Goal: Task Accomplishment & Management: Use online tool/utility

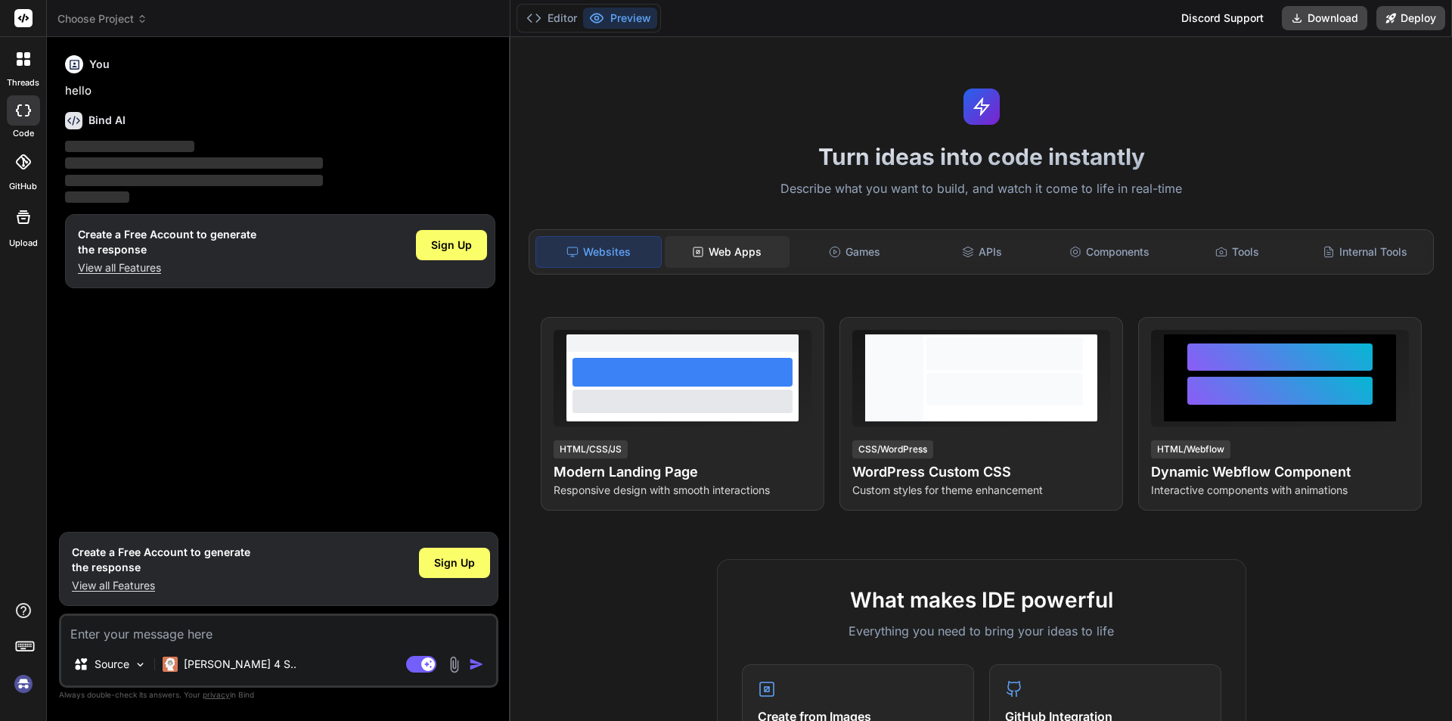
click at [762, 259] on div "Web Apps" at bounding box center [727, 252] width 125 height 32
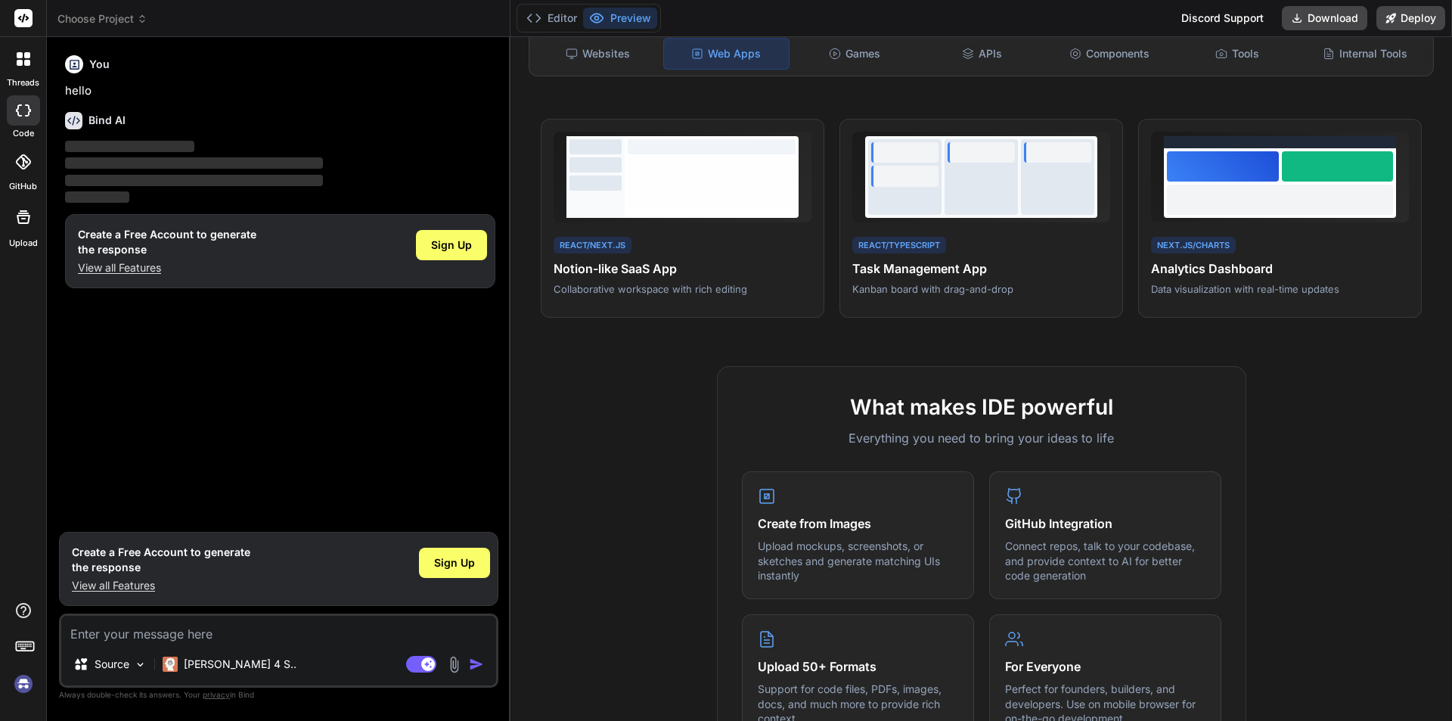
scroll to position [227, 0]
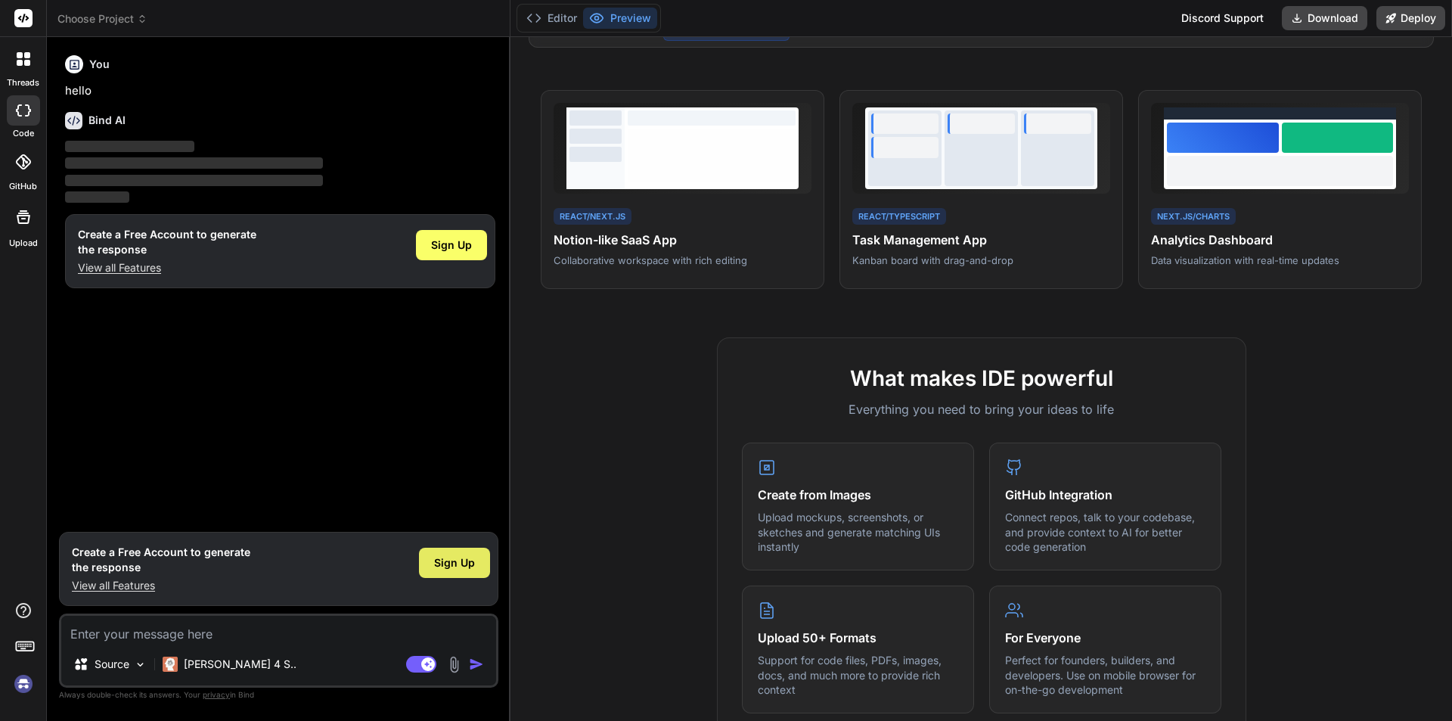
click at [472, 566] on span "Sign Up" at bounding box center [454, 562] width 41 height 15
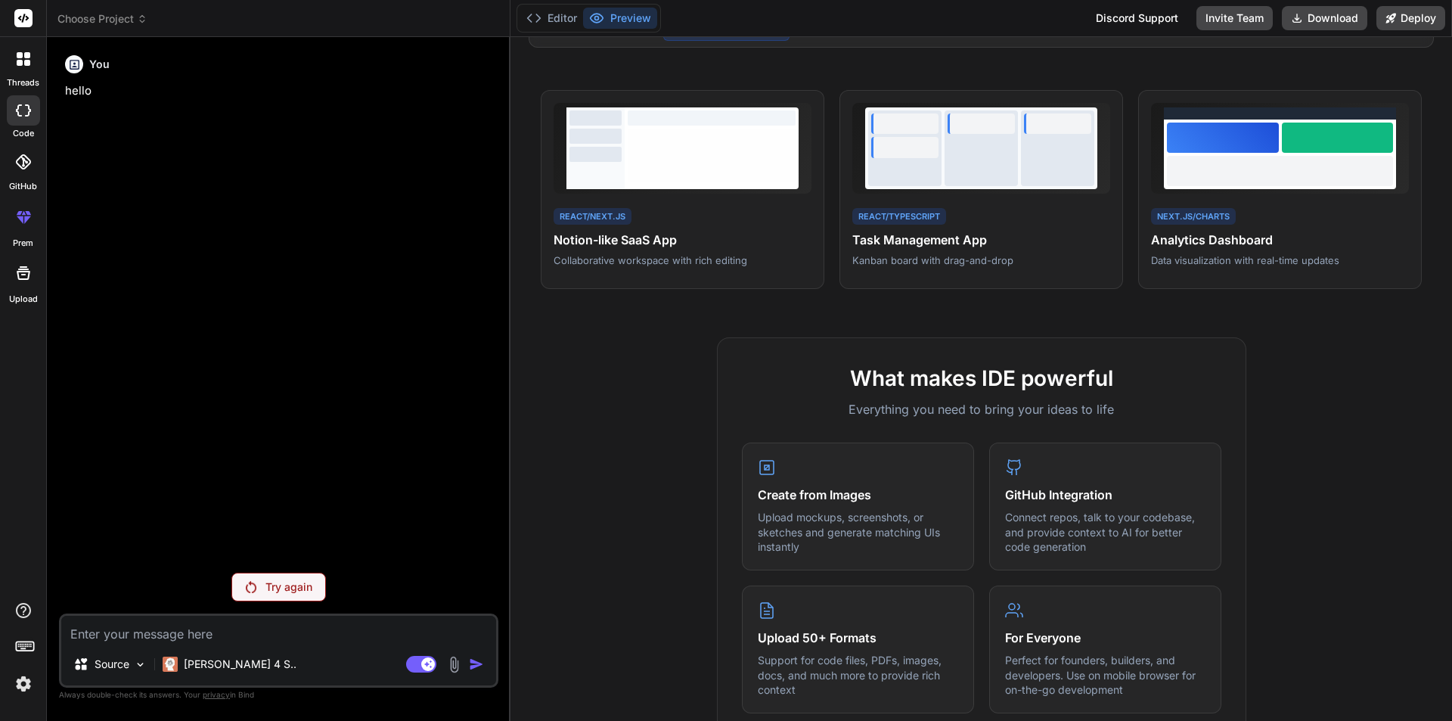
click at [269, 597] on div "Try again" at bounding box center [278, 587] width 95 height 29
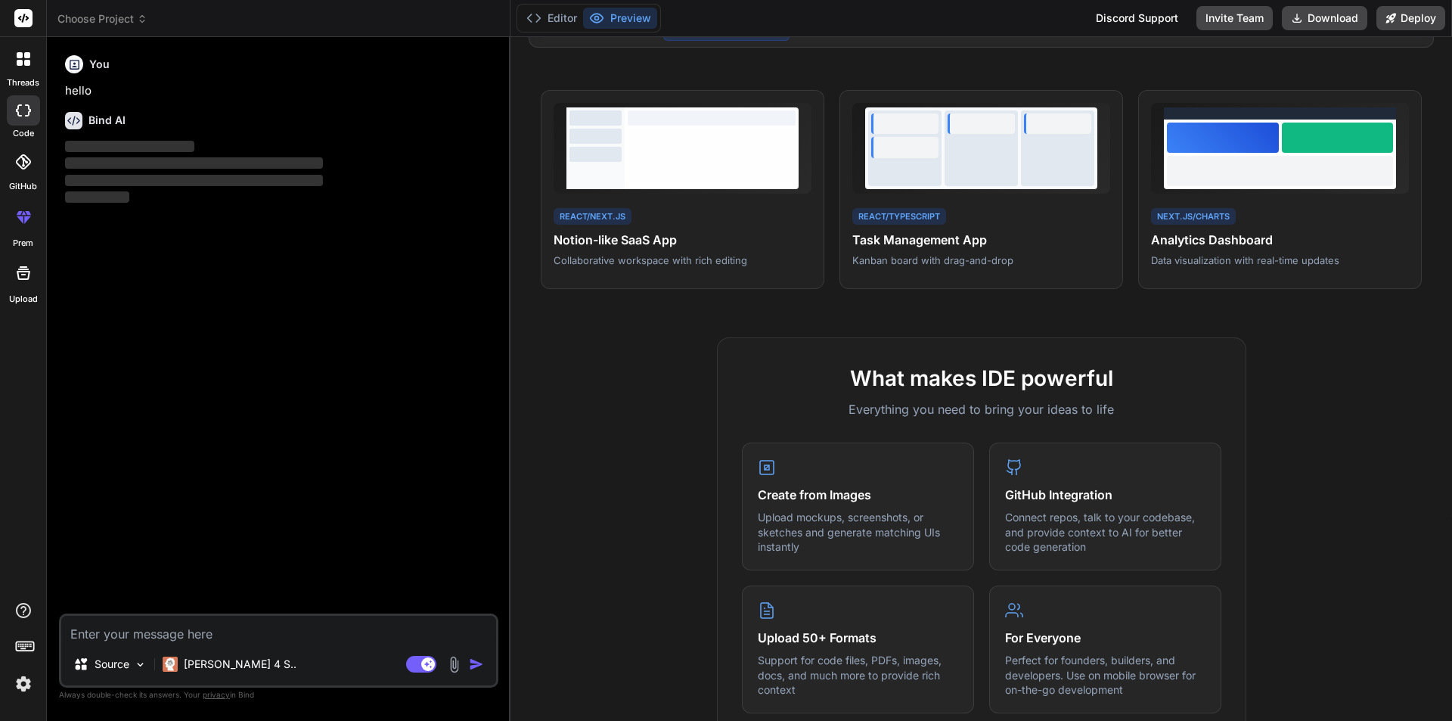
type textarea "x"
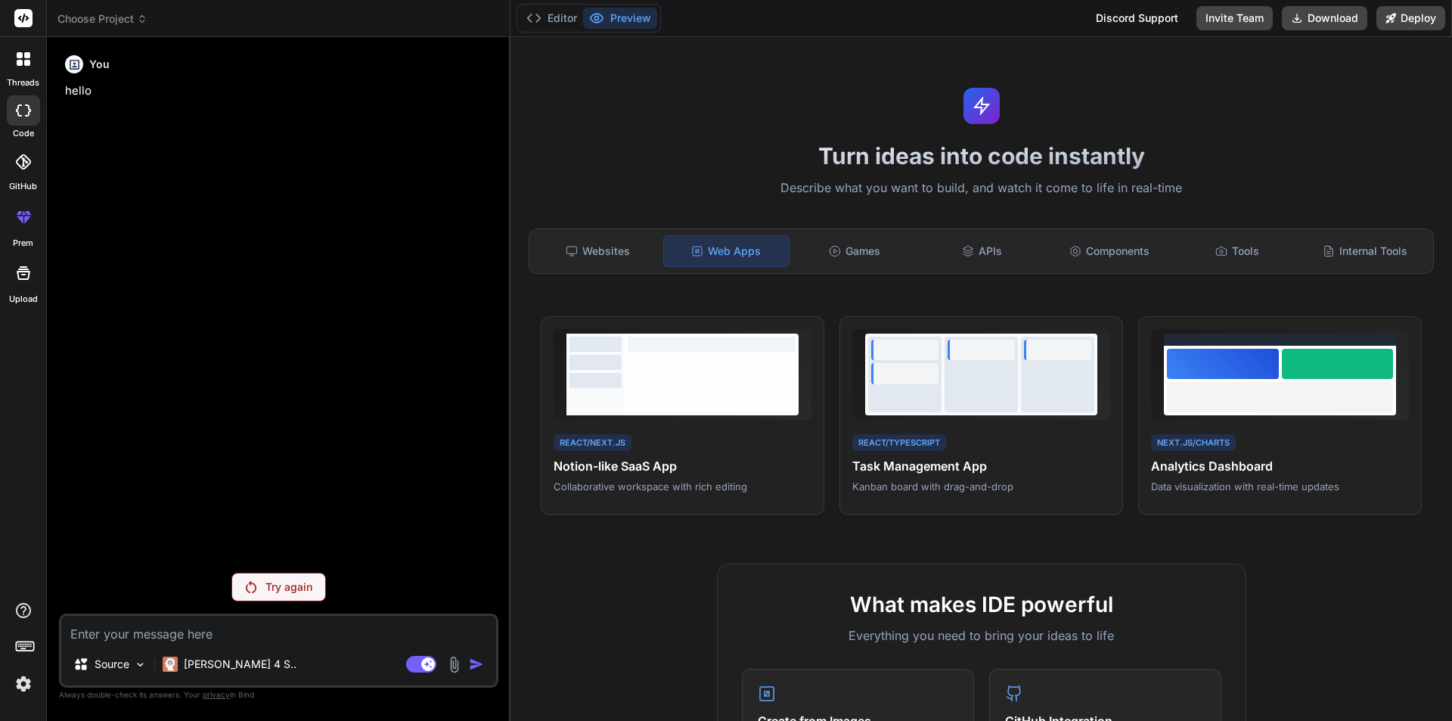
scroll to position [0, 0]
click at [582, 254] on div "Websites" at bounding box center [597, 252] width 125 height 32
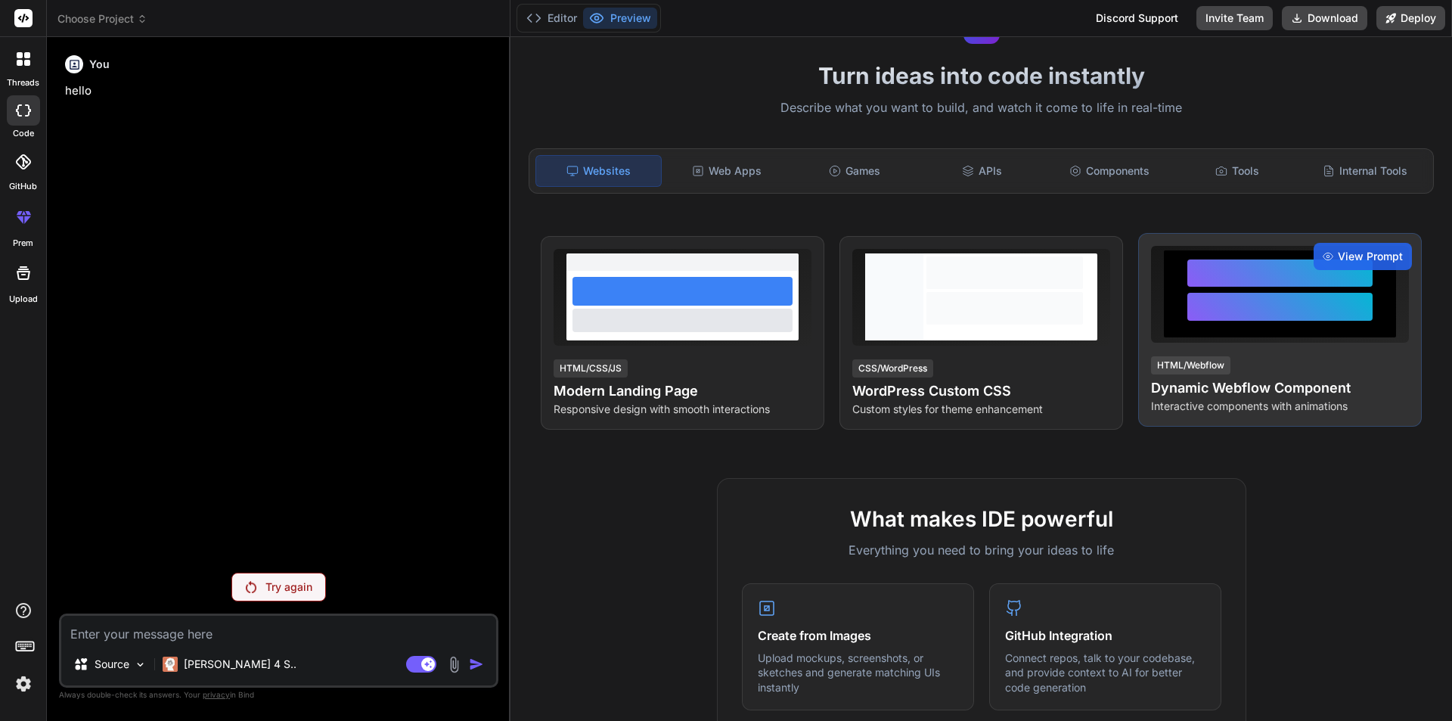
scroll to position [76, 0]
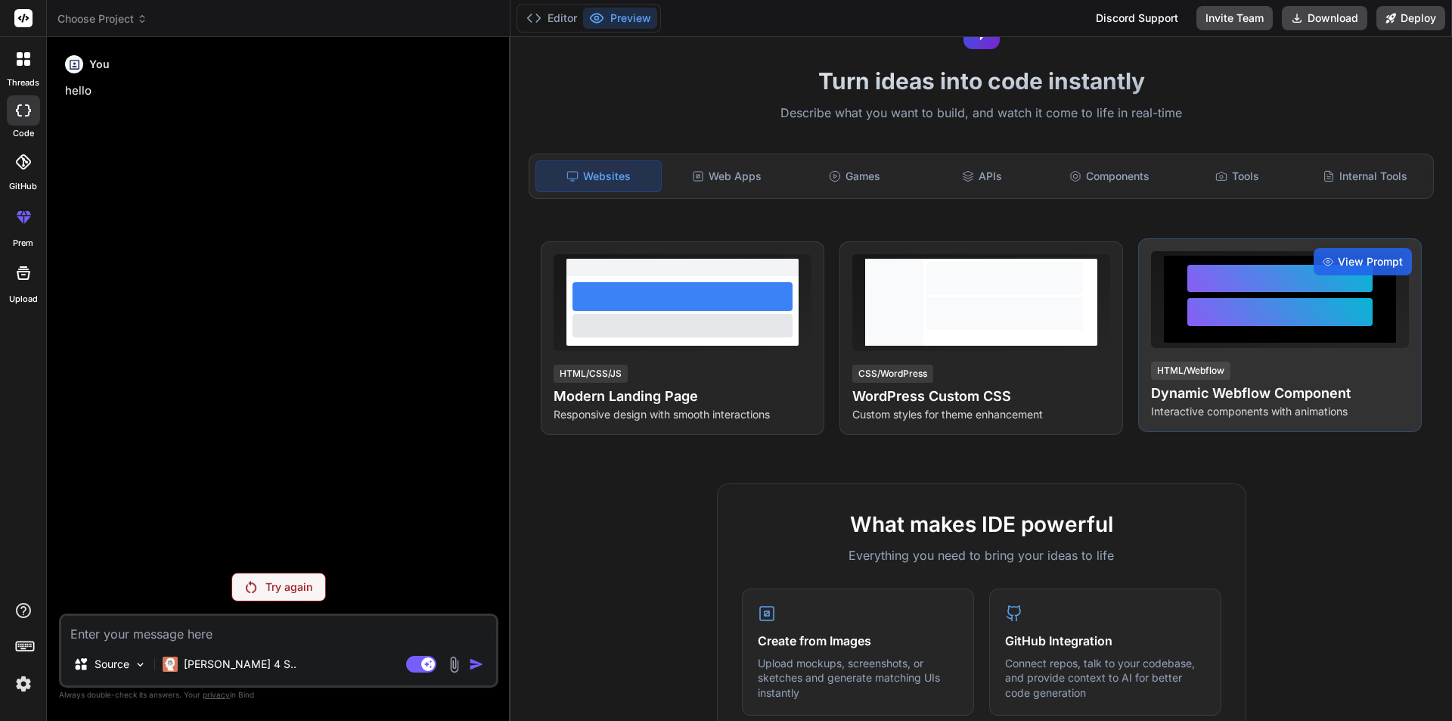
click at [1319, 293] on div at bounding box center [1279, 300] width 185 height 70
click at [1347, 259] on span "View Prompt" at bounding box center [1370, 261] width 65 height 15
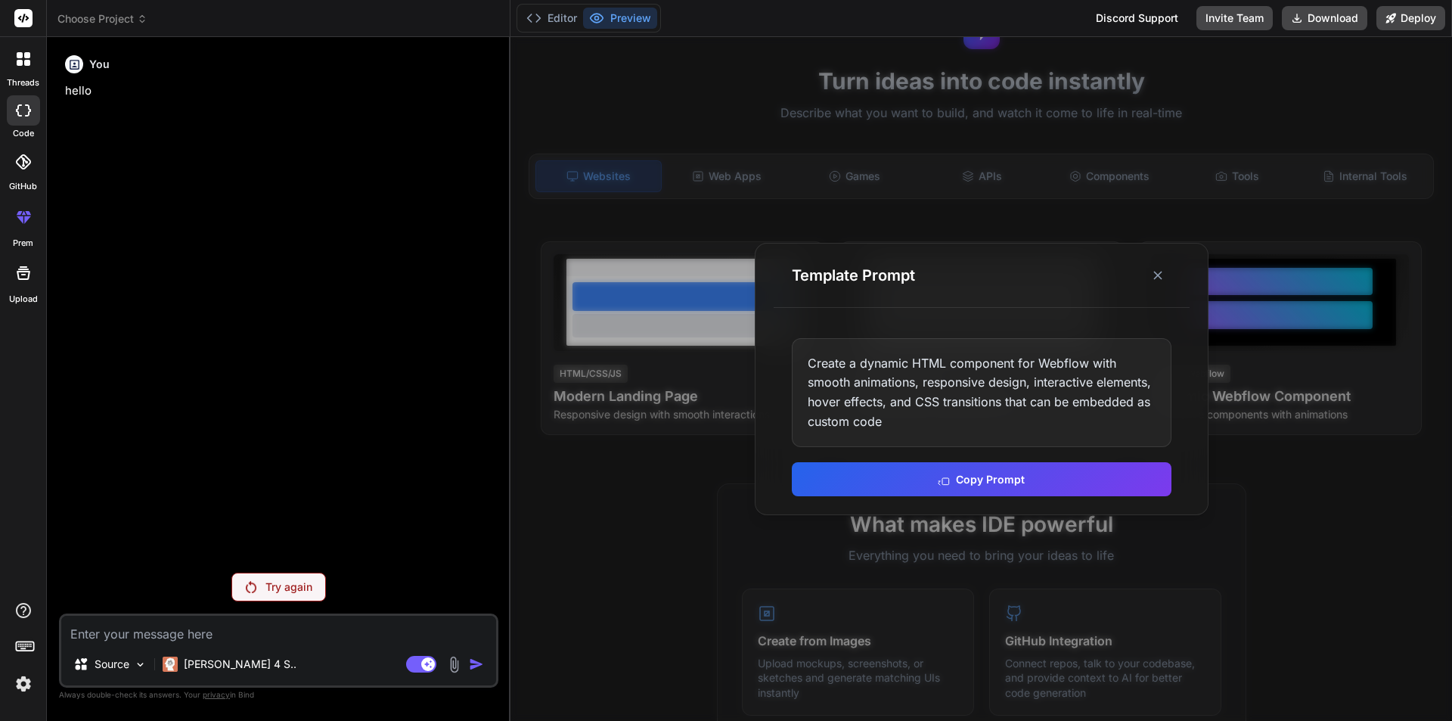
drag, startPoint x: 983, startPoint y: 484, endPoint x: 1032, endPoint y: 388, distance: 107.9
click at [1032, 388] on div "Create a dynamic HTML component for Webflow with smooth animations, responsive …" at bounding box center [982, 417] width 416 height 194
click at [1010, 486] on button "Copy Prompt" at bounding box center [982, 478] width 380 height 34
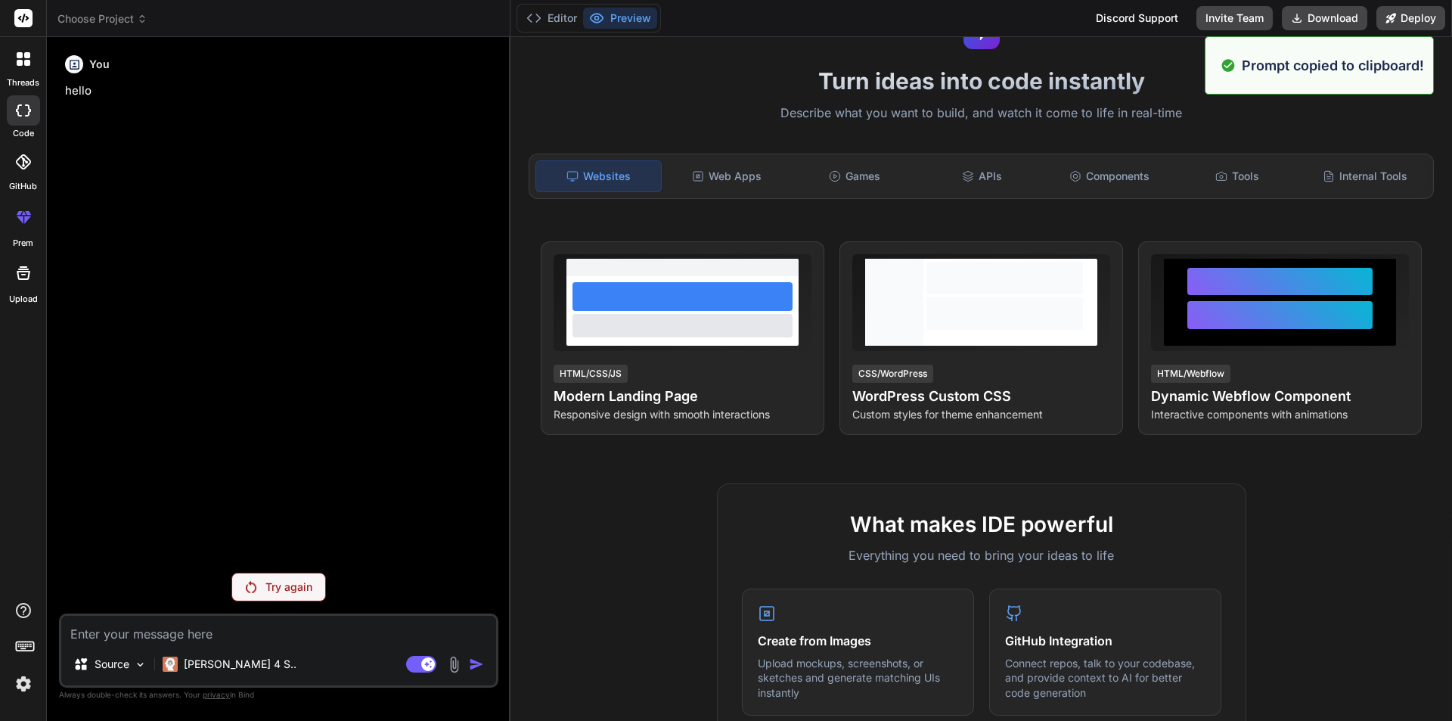
click at [172, 632] on textarea at bounding box center [278, 629] width 435 height 27
paste textarea "Create a dynamic HTML component for Webflow with smooth animations, responsive …"
type textarea "Create a dynamic HTML component for Webflow with smooth animations, responsive …"
type textarea "x"
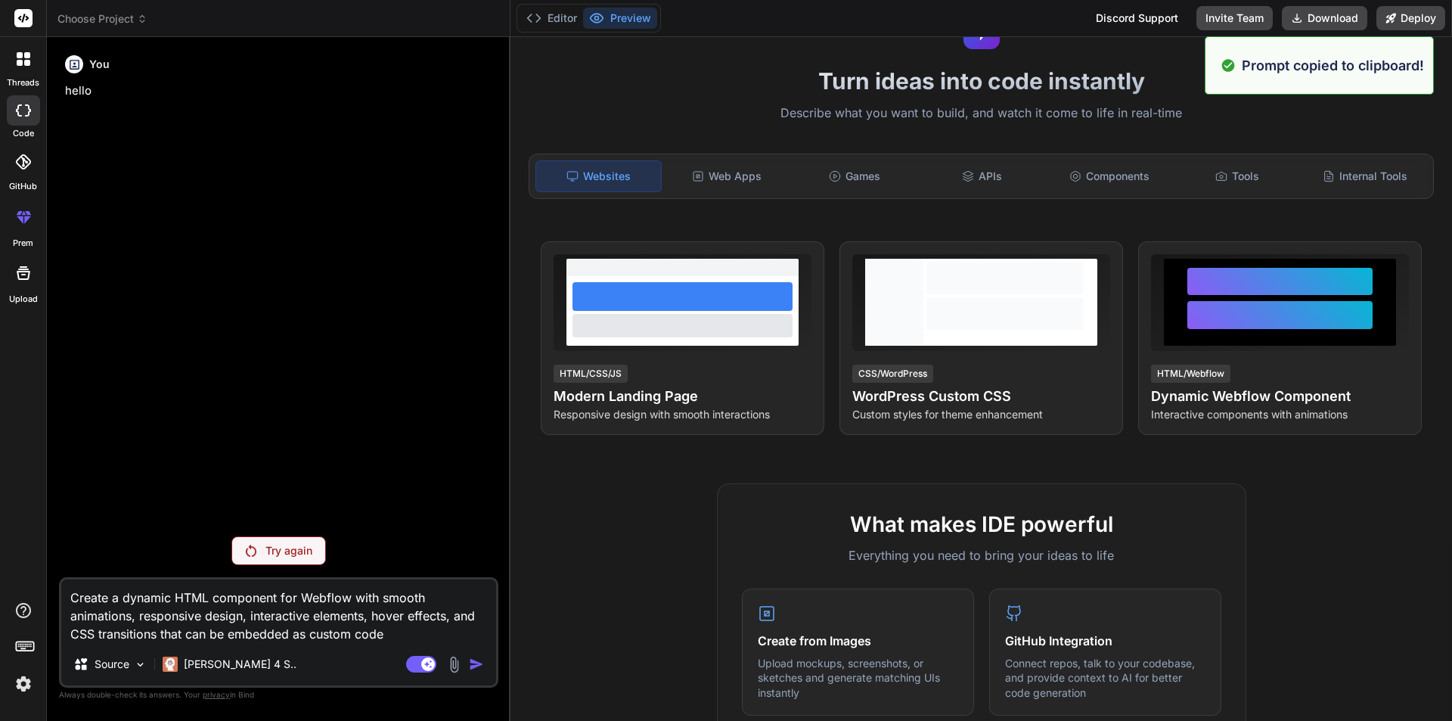
type textarea "Create a dynamic HTML component for Webflow with smooth animations, responsive …"
type textarea "x"
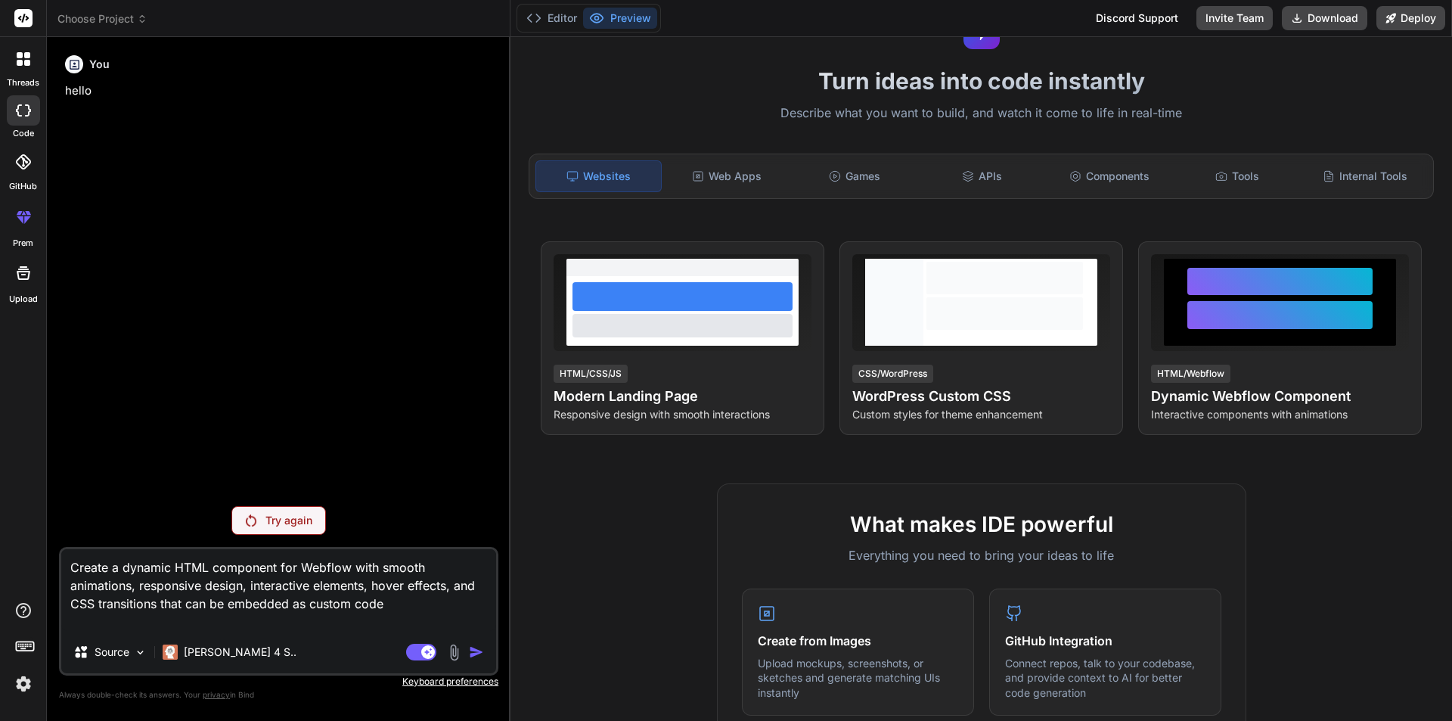
type textarea "Create a dynamic HTML component for Webflow with smooth animations, responsive …"
click at [290, 526] on p "Try again" at bounding box center [288, 520] width 47 height 15
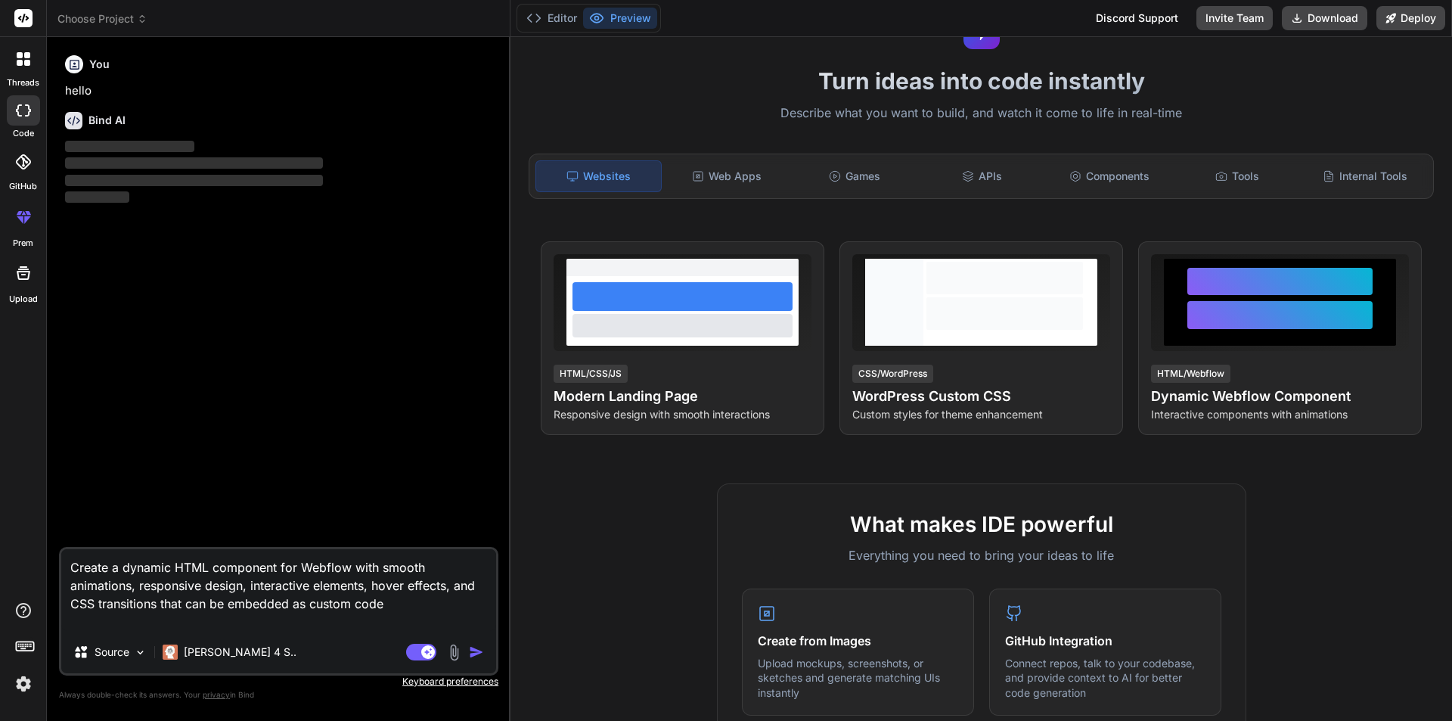
click at [478, 653] on img "button" at bounding box center [476, 651] width 15 height 15
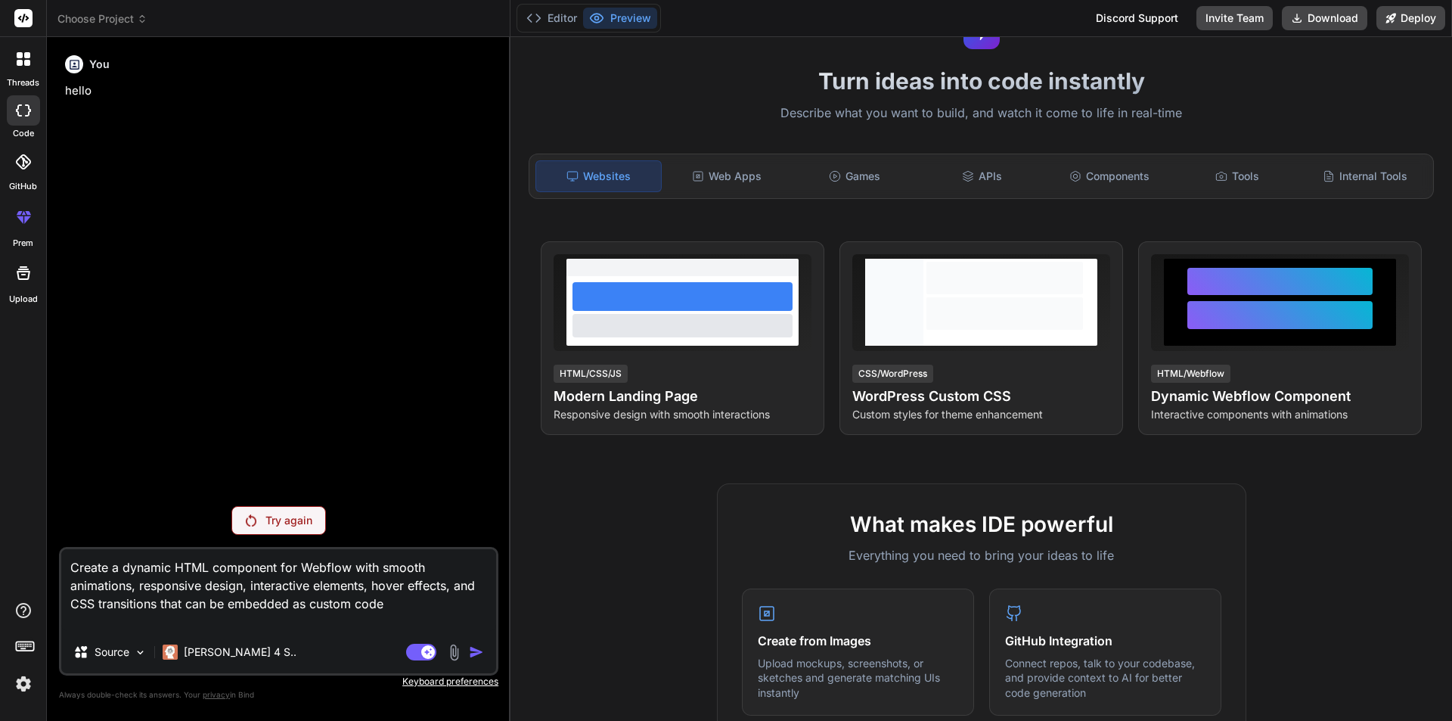
click at [250, 515] on img at bounding box center [251, 520] width 11 height 12
type textarea "x"
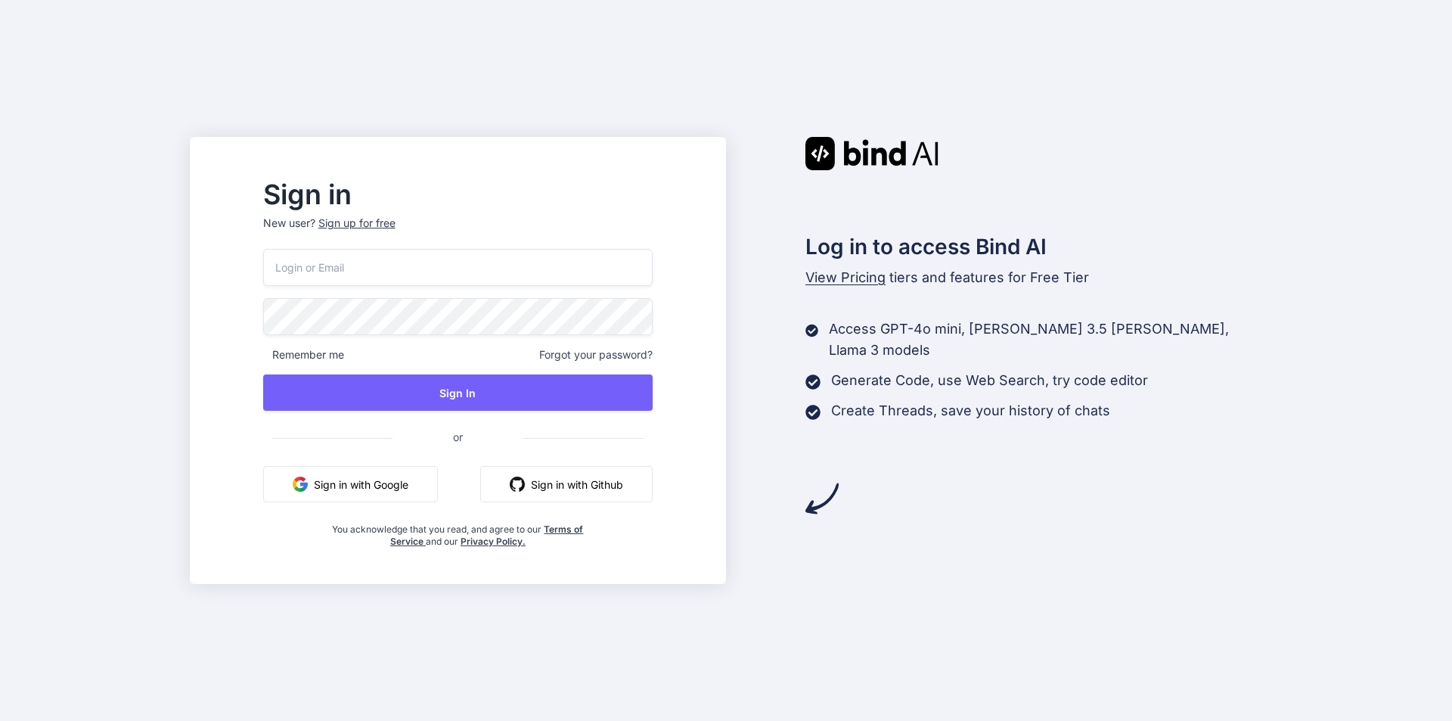
click at [410, 485] on button "Sign in with Google" at bounding box center [350, 484] width 175 height 36
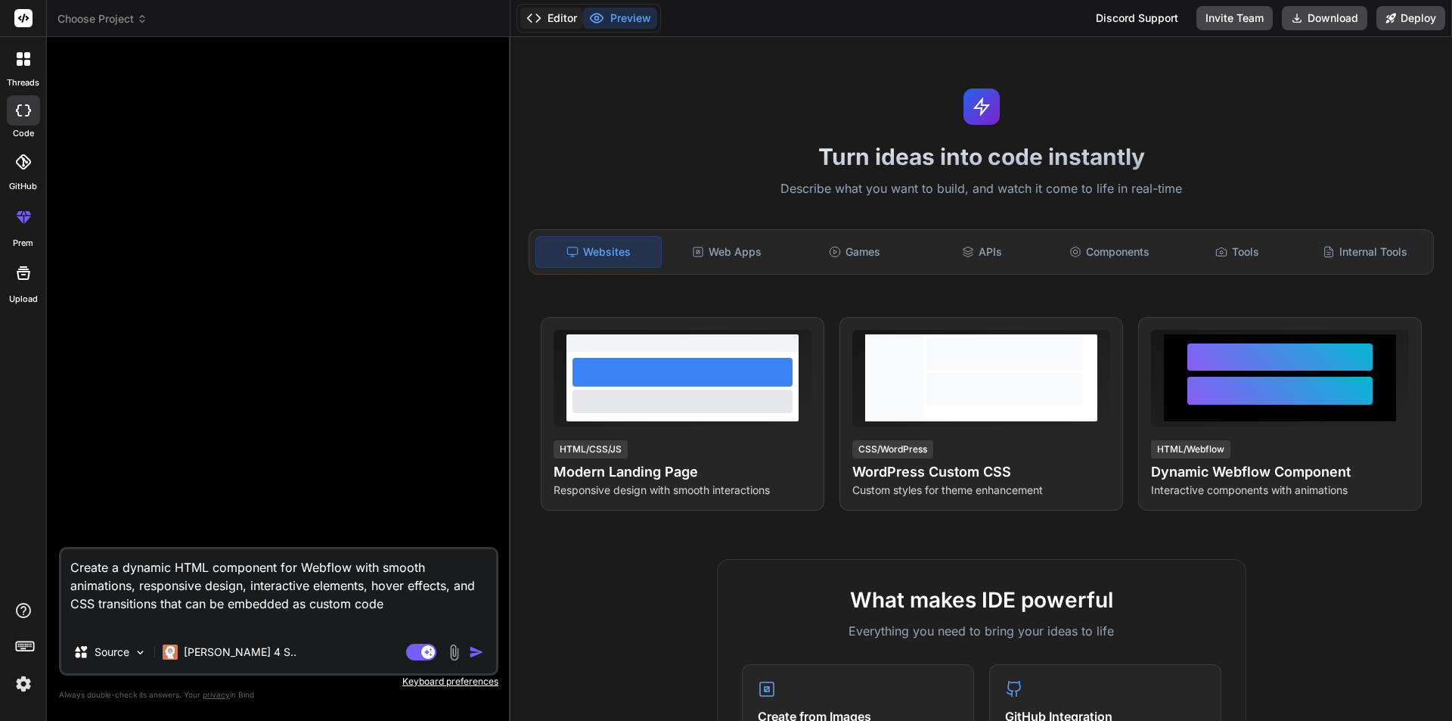
click at [566, 9] on button "Editor" at bounding box center [551, 18] width 63 height 21
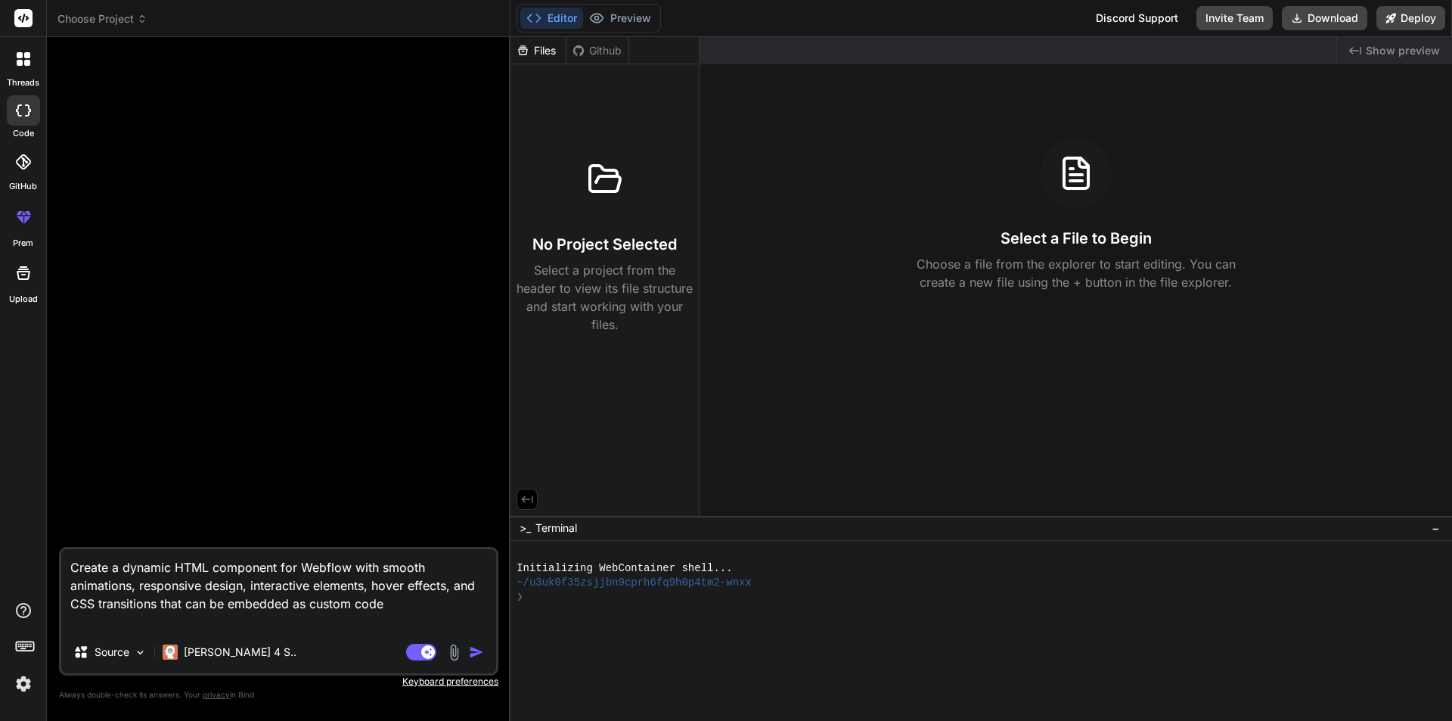
type textarea "x"
click at [603, 11] on icon at bounding box center [596, 18] width 15 height 15
